Goal: Transaction & Acquisition: Purchase product/service

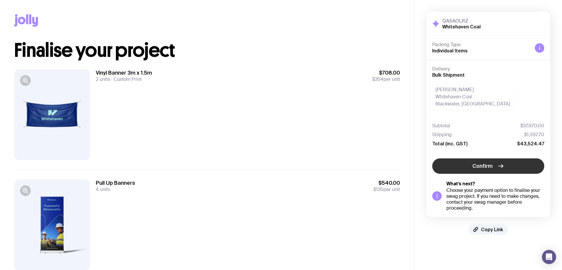
click at [503, 168] on icon "button" at bounding box center [500, 165] width 7 height 7
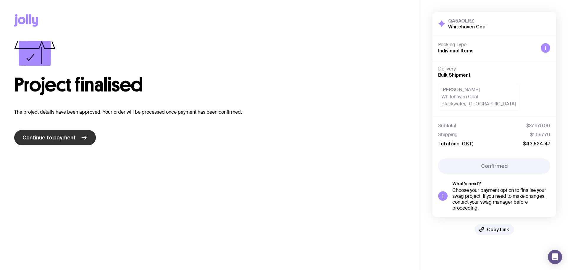
click at [73, 140] on span "Continue to payment" at bounding box center [48, 137] width 53 height 7
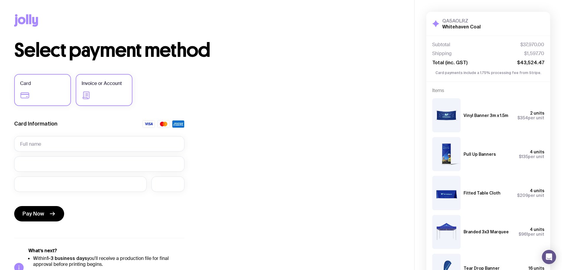
click at [117, 91] on label "Invoice or Account" at bounding box center [104, 90] width 57 height 32
click at [0, 0] on input "Invoice or Account" at bounding box center [0, 0] width 0 height 0
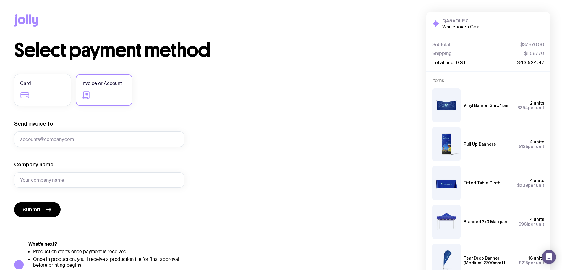
scroll to position [37, 0]
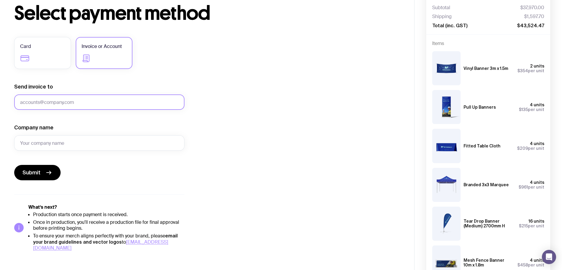
click at [94, 106] on input "Send invoice to" at bounding box center [99, 101] width 170 height 15
type input "l"
click at [35, 103] on input "l" at bounding box center [99, 101] width 170 height 15
paste input "[EMAIL_ADDRESS][DOMAIN_NAME]"
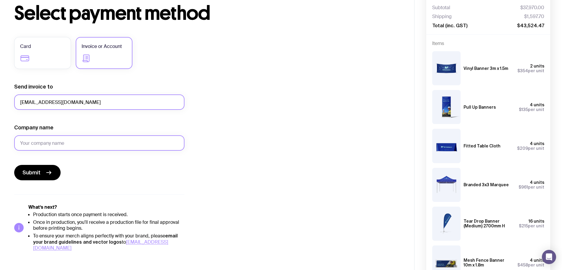
type input "[EMAIL_ADDRESS][DOMAIN_NAME]"
click at [37, 141] on input "Company name" at bounding box center [99, 142] width 170 height 15
type input "Whitehaven Coal"
click at [224, 191] on div "Select payment method Card Invoice or Account Send invoice to [EMAIL_ADDRESS][D…" at bounding box center [207, 127] width 386 height 247
click at [41, 172] on button "Submit" at bounding box center [37, 172] width 46 height 15
